Goal: Find specific page/section: Find specific page/section

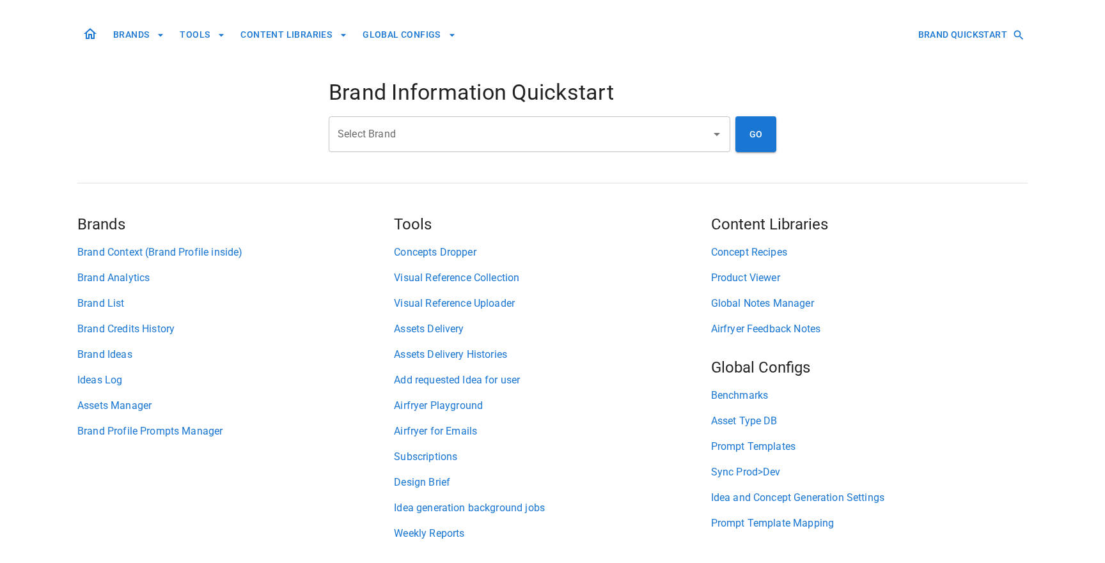
click at [455, 146] on div "Select Brand" at bounding box center [530, 134] width 402 height 36
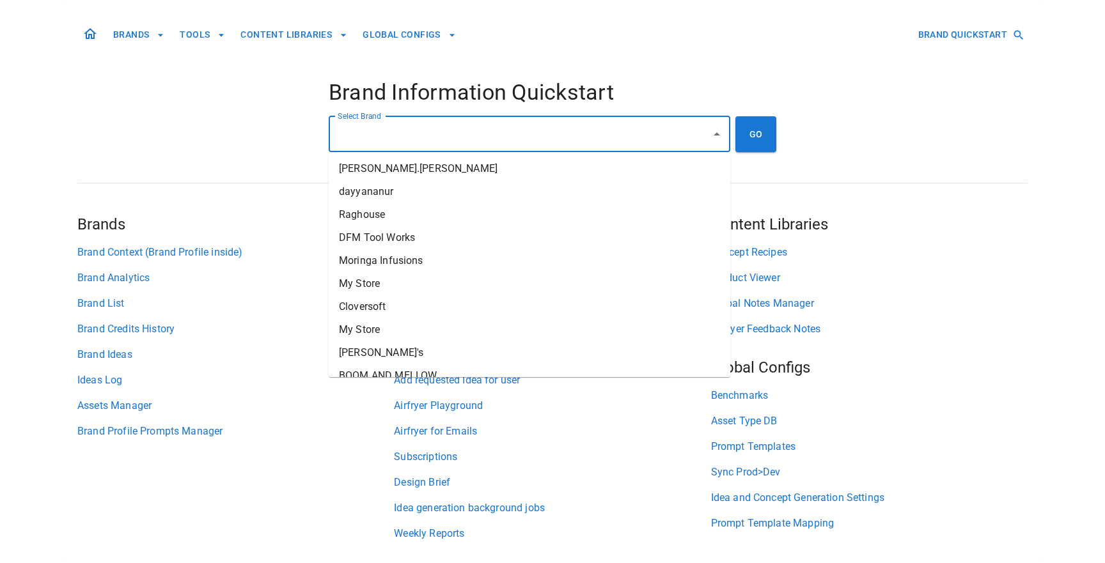
type input "*"
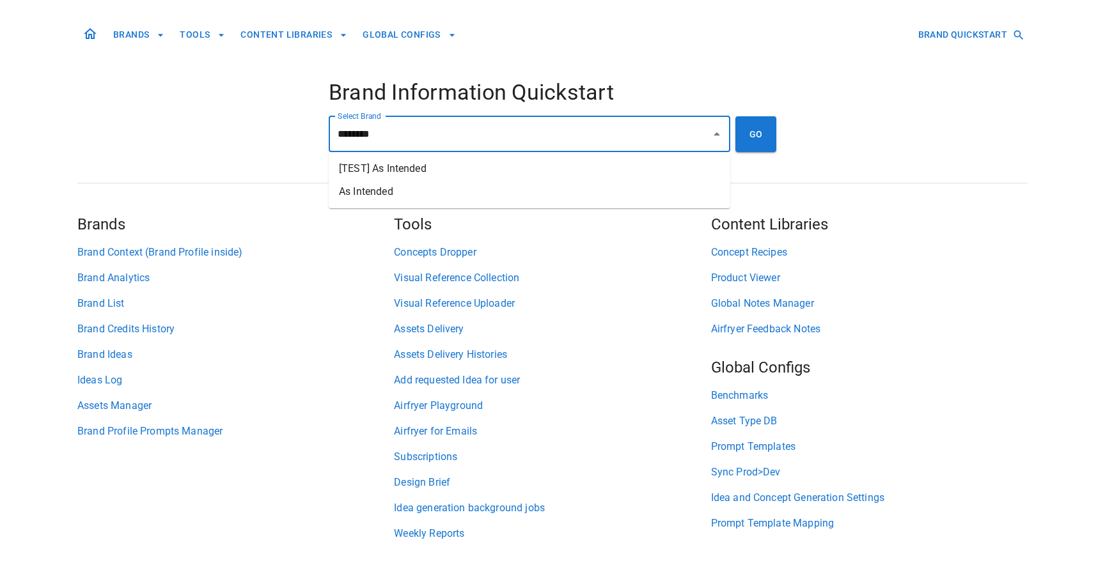
click at [467, 194] on li "As Intended" at bounding box center [530, 191] width 402 height 23
type input "**********"
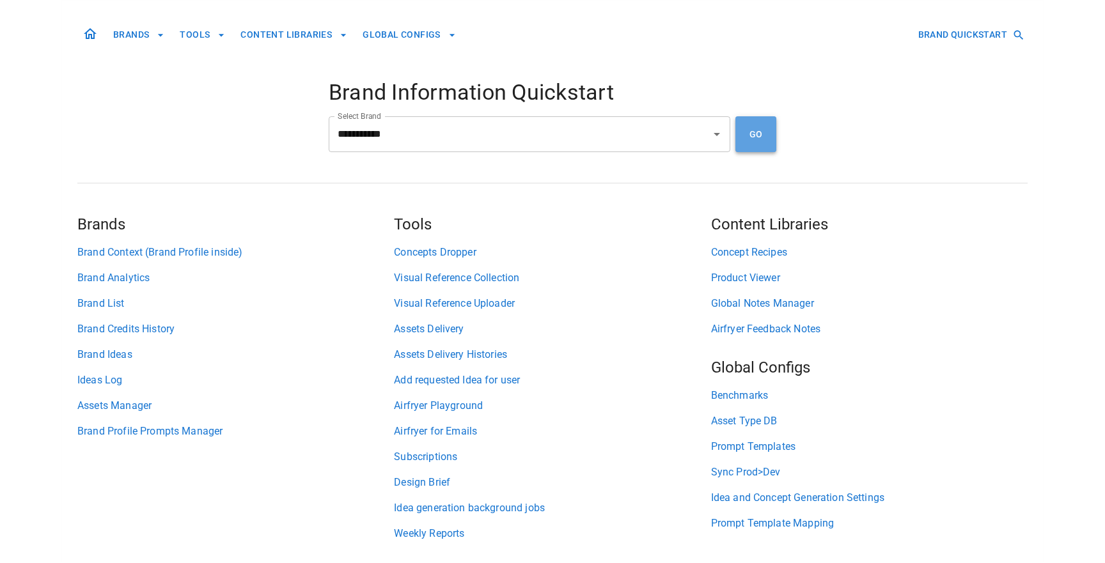
click at [762, 132] on button "GO" at bounding box center [755, 134] width 41 height 36
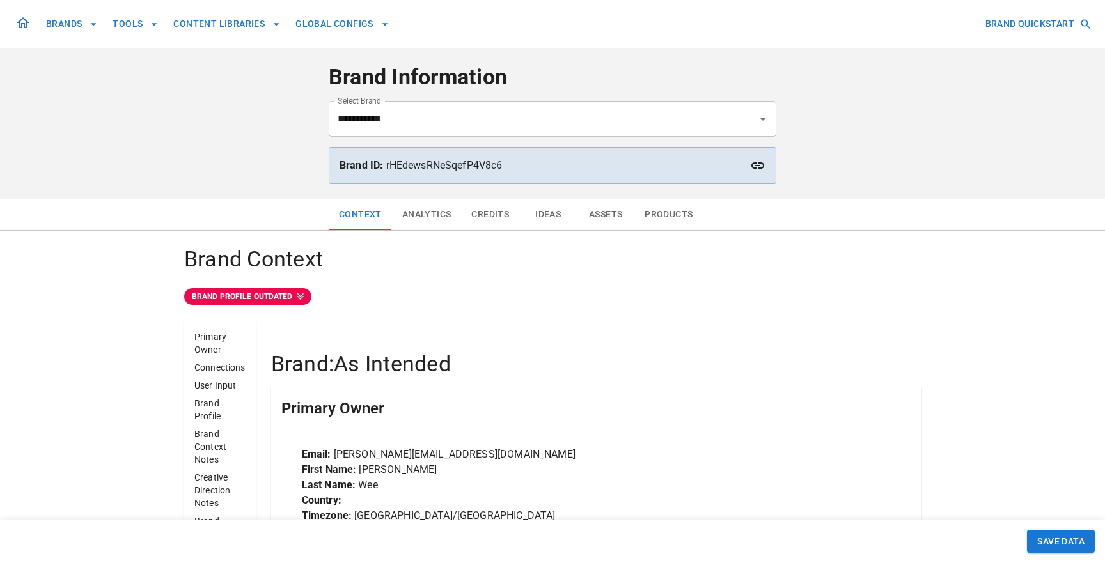
click at [552, 212] on button "Ideas" at bounding box center [548, 214] width 58 height 31
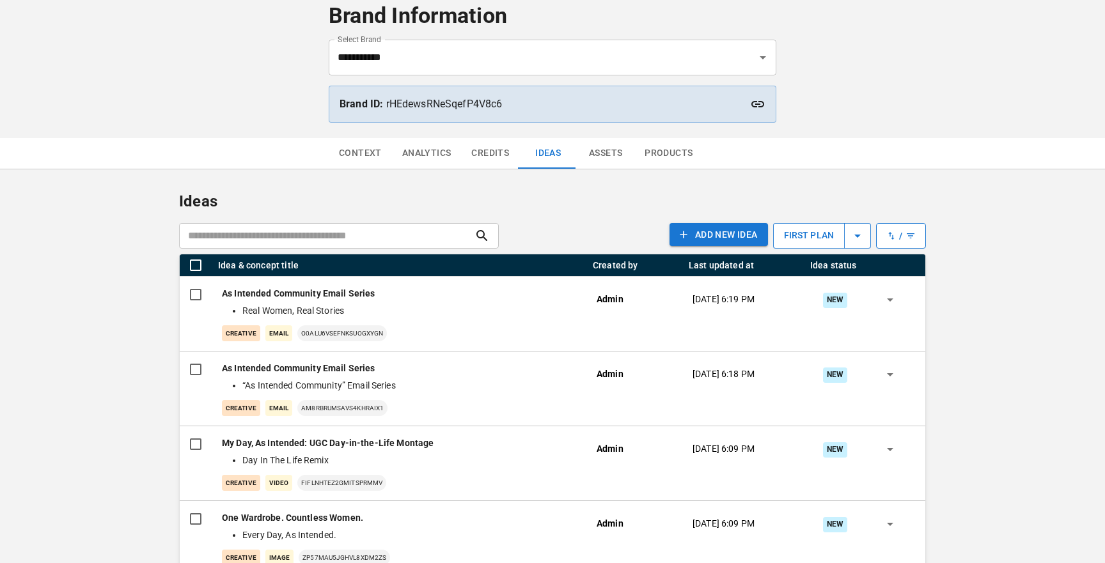
scroll to position [70, 0]
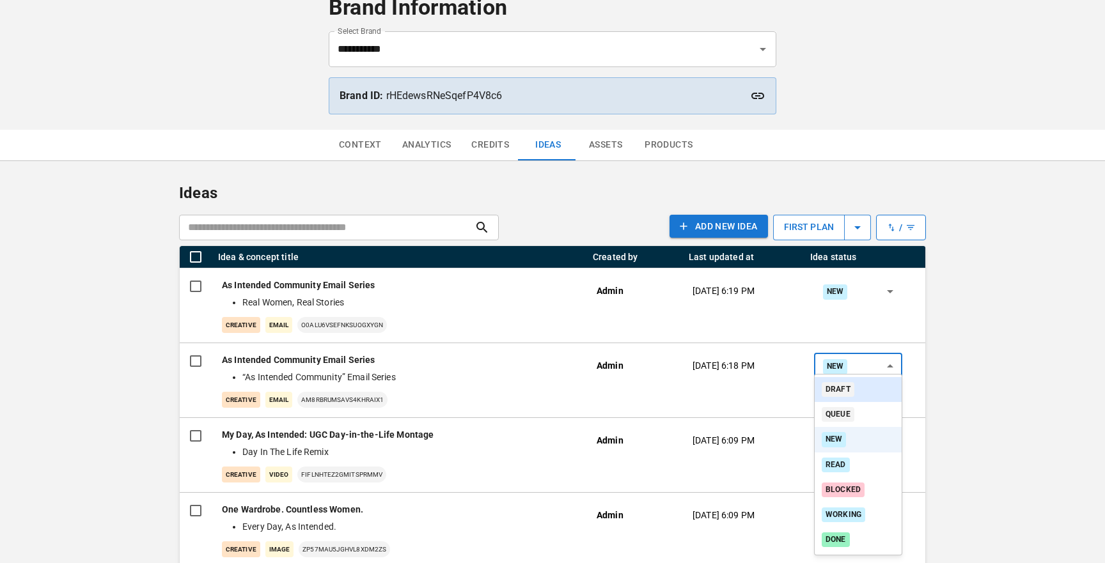
click at [875, 386] on li "Draft" at bounding box center [858, 389] width 87 height 25
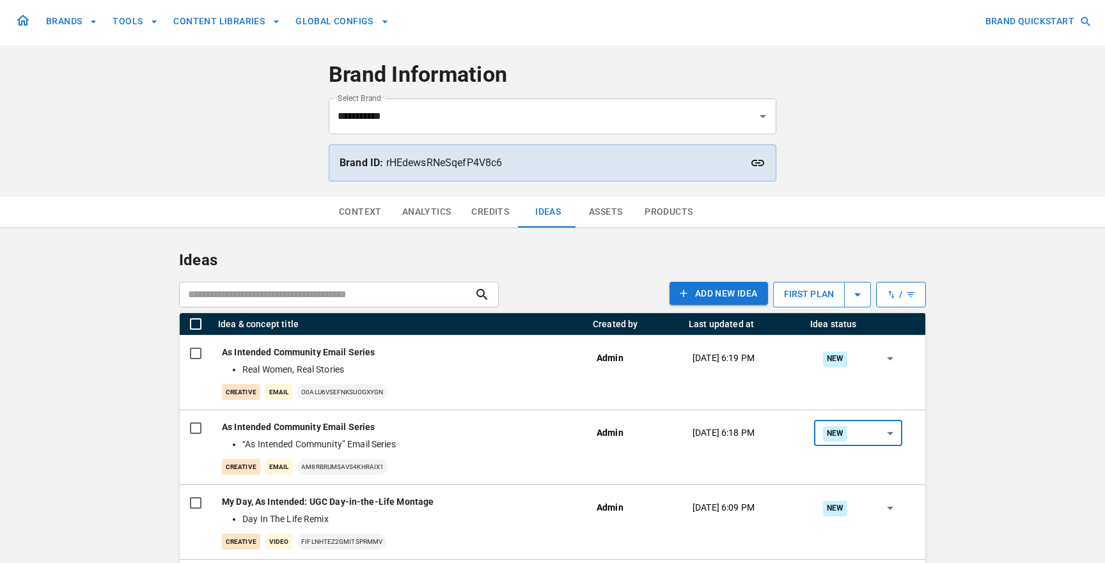
scroll to position [0, 0]
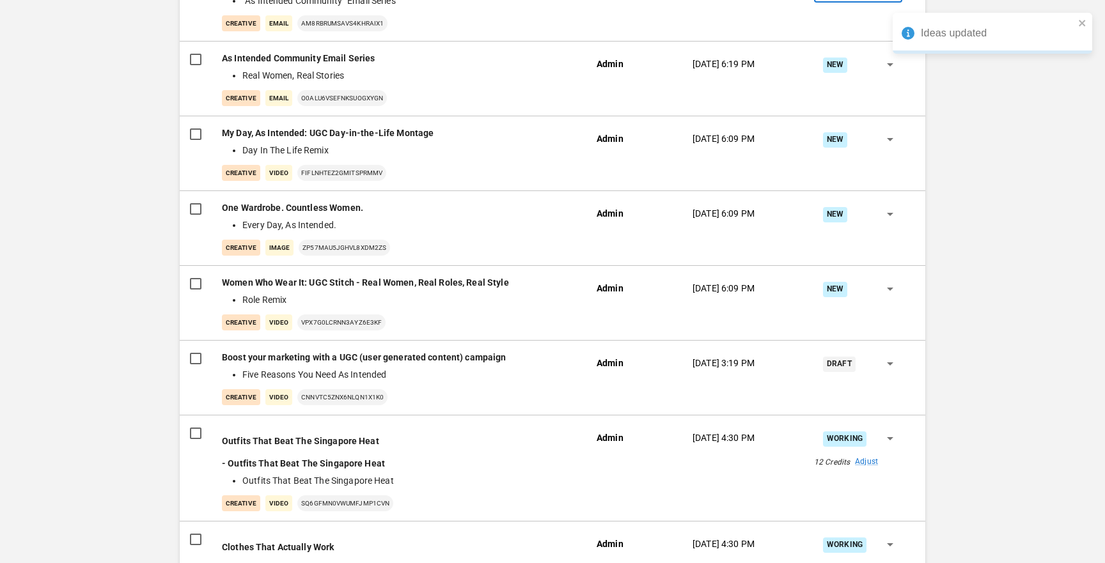
type input "*****"
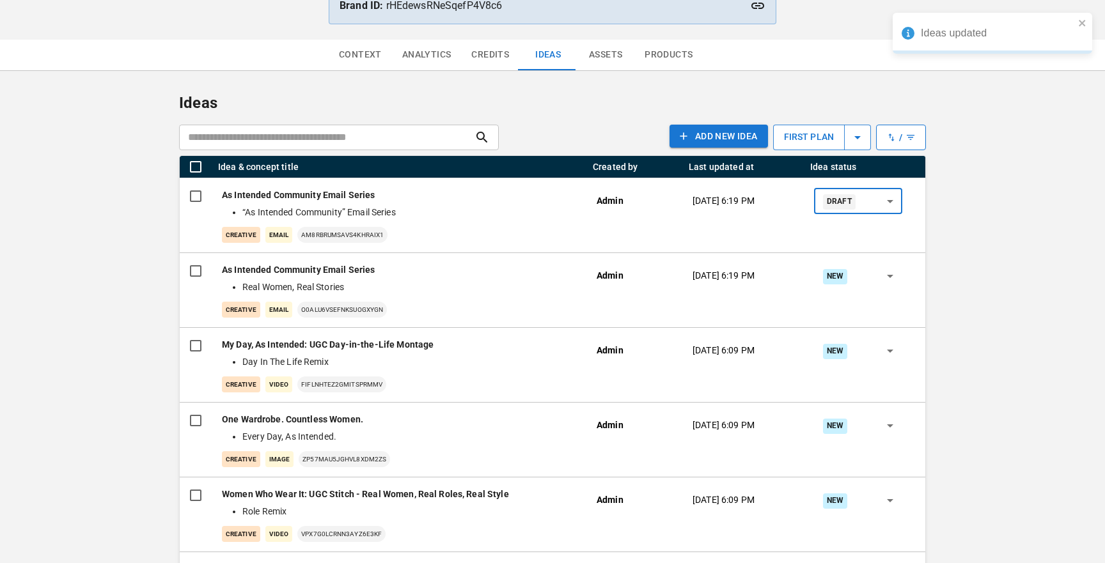
scroll to position [159, 0]
